Goal: Task Accomplishment & Management: Manage account settings

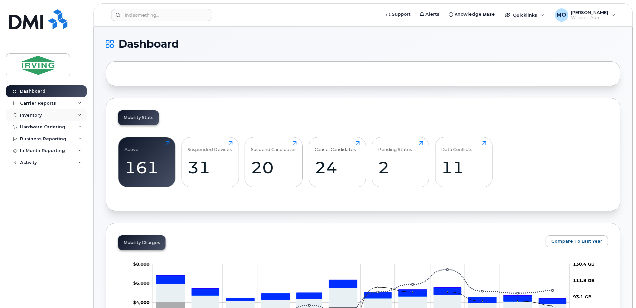
click at [42, 115] on div "Inventory" at bounding box center [46, 115] width 81 height 12
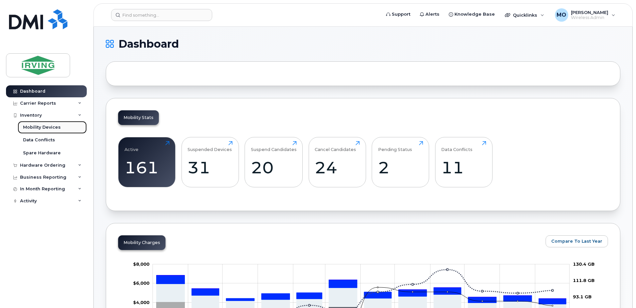
click at [45, 125] on div "Mobility Devices" at bounding box center [42, 128] width 38 height 6
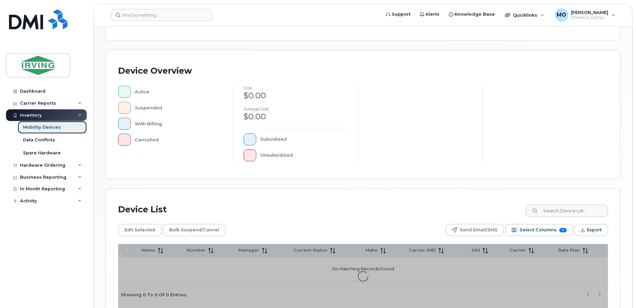
scroll to position [151, 0]
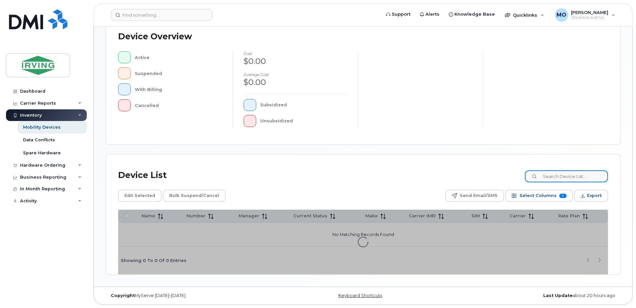
click at [571, 178] on input at bounding box center [566, 177] width 83 height 12
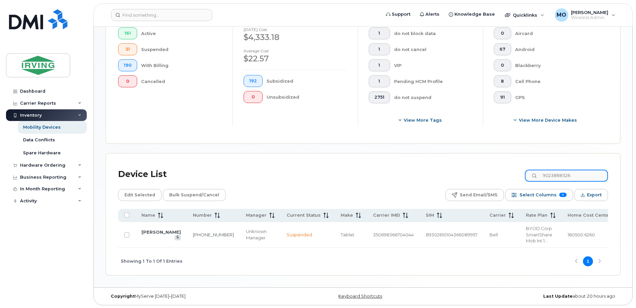
scroll to position [193, 0]
type input "9023888326"
click at [193, 236] on link "[PHONE_NUMBER]" at bounding box center [213, 234] width 41 height 5
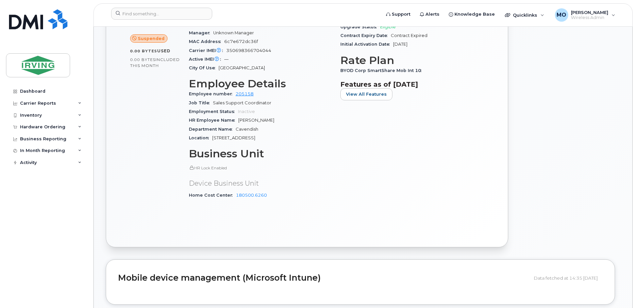
scroll to position [200, 0]
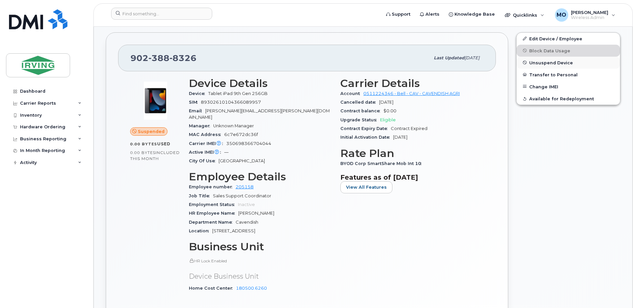
click at [549, 63] on span "Unsuspend Device" at bounding box center [551, 62] width 44 height 5
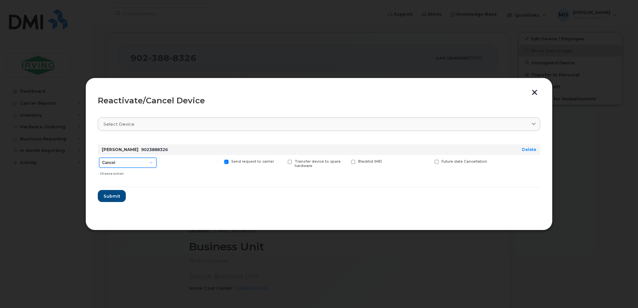
drag, startPoint x: 122, startPoint y: 163, endPoint x: 122, endPoint y: 169, distance: 5.7
click at [122, 163] on select "Cancel Suspend - Extend Suspension Reactivate" at bounding box center [127, 163] width 57 height 10
select select "[object Object]"
click at [99, 158] on select "Cancel Suspend - Extend Suspension Reactivate" at bounding box center [127, 163] width 57 height 10
click at [108, 196] on span "Submit" at bounding box center [111, 196] width 17 height 6
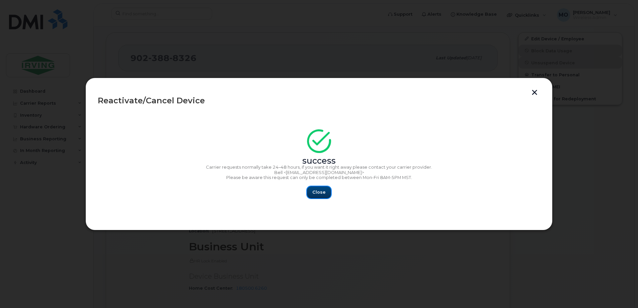
click at [317, 192] on span "Close" at bounding box center [318, 192] width 13 height 6
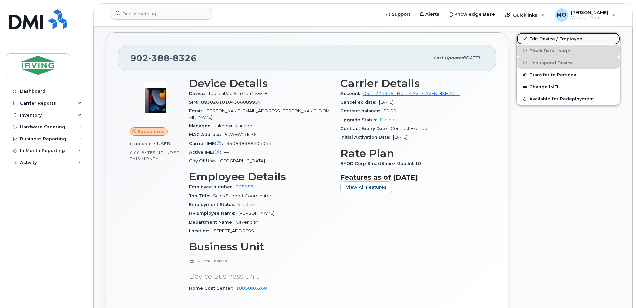
click at [572, 37] on link "Edit Device / Employee" at bounding box center [568, 39] width 103 height 12
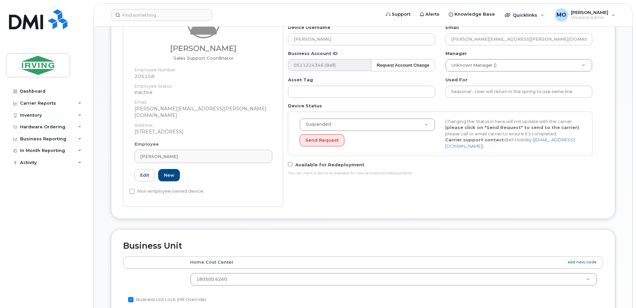
scroll to position [100, 0]
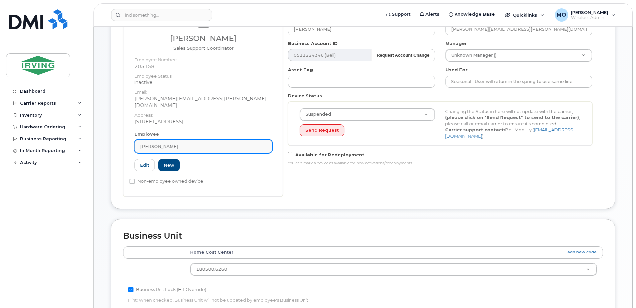
click at [171, 144] on span "[PERSON_NAME]" at bounding box center [159, 147] width 38 height 6
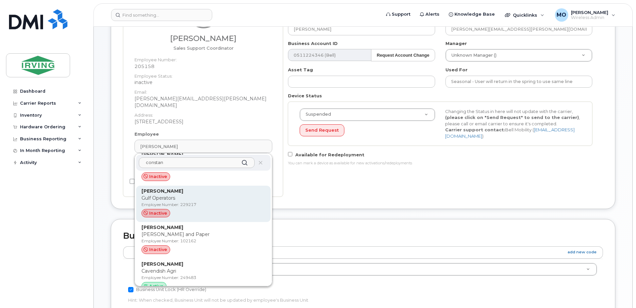
scroll to position [657, 0]
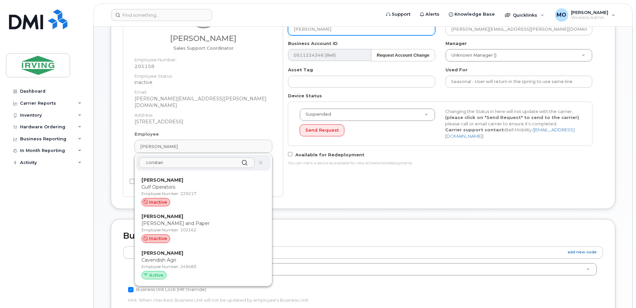
type input "constan"
click at [151, 257] on p "Cavendish Agri" at bounding box center [204, 260] width 124 height 7
type input "Zoe Constantine"
type input "constantine.zoe@cavendish-agri.com"
type input "249483"
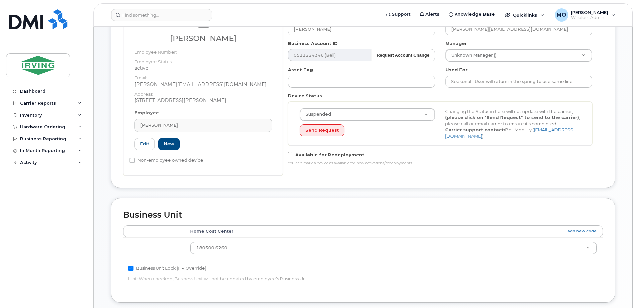
scroll to position [67, 0]
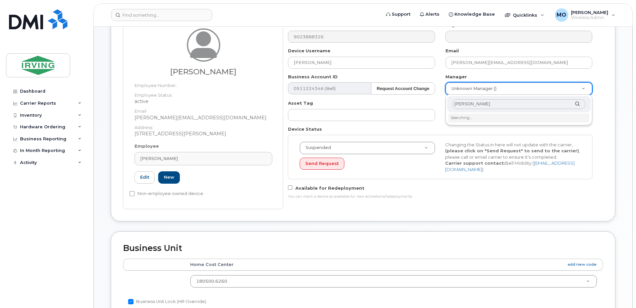
drag, startPoint x: 479, startPoint y: 105, endPoint x: 435, endPoint y: 107, distance: 44.4
click at [435, 107] on body "Support Alerts Knowledge Base Quicklinks Suspend / Cancel Device Change SIM Car…" at bounding box center [318, 239] width 636 height 613
drag, startPoint x: 480, startPoint y: 104, endPoint x: 437, endPoint y: 108, distance: 43.9
click at [437, 108] on body "Support Alerts Knowledge Base Quicklinks Suspend / Cancel Device Change SIM Car…" at bounding box center [318, 239] width 636 height 613
click at [482, 104] on input "wells" at bounding box center [519, 104] width 133 height 10
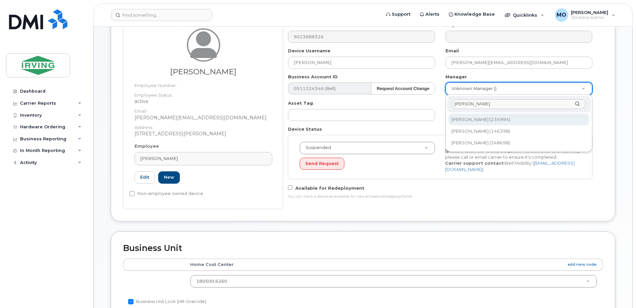
type input "wells"
type input "2006161"
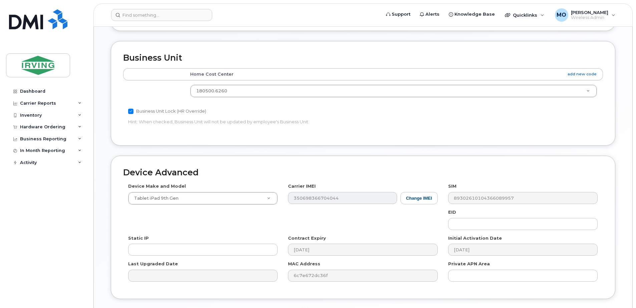
scroll to position [304, 0]
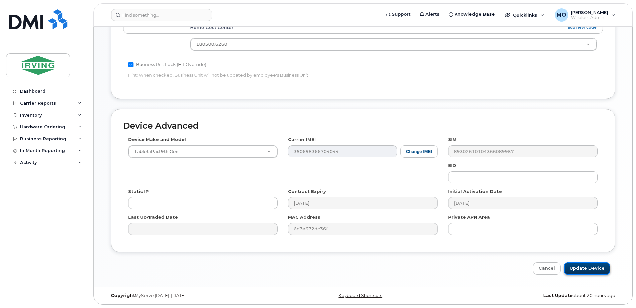
click at [601, 265] on input "Update Device" at bounding box center [587, 269] width 46 height 12
type input "Saving..."
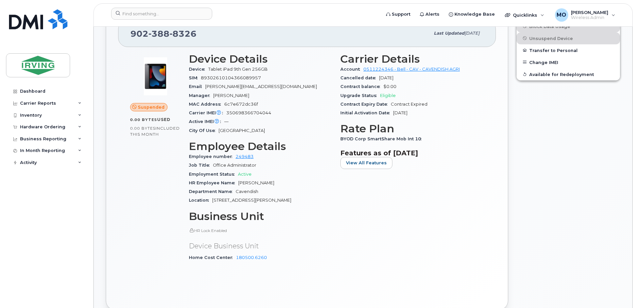
scroll to position [234, 0]
